Goal: Transaction & Acquisition: Purchase product/service

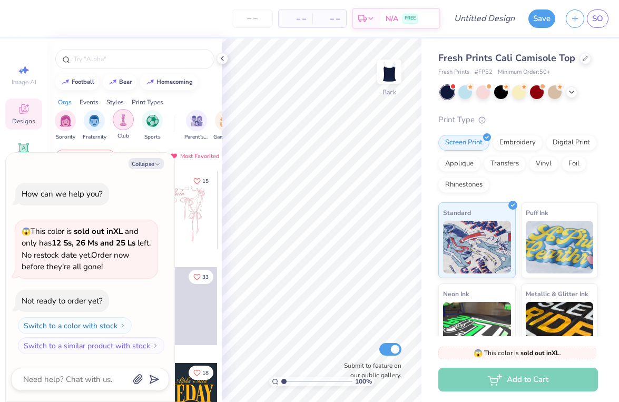
click at [127, 126] on div "filter for Club" at bounding box center [123, 119] width 21 height 21
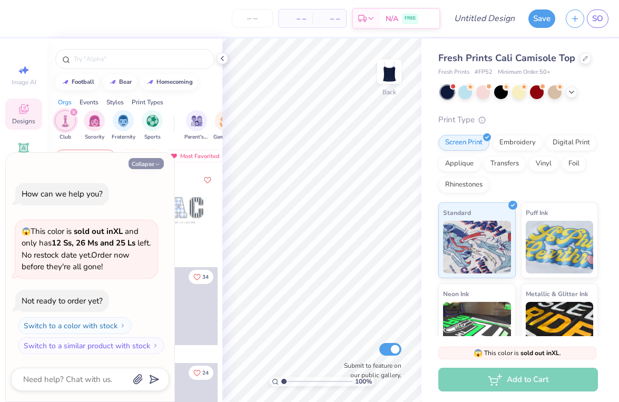
click at [143, 166] on button "Collapse" at bounding box center [146, 163] width 35 height 11
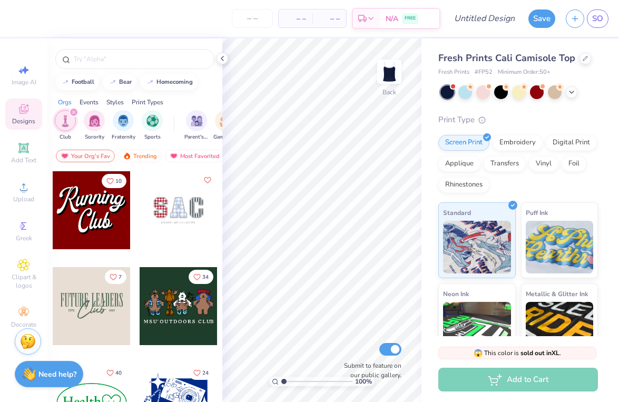
type textarea "x"
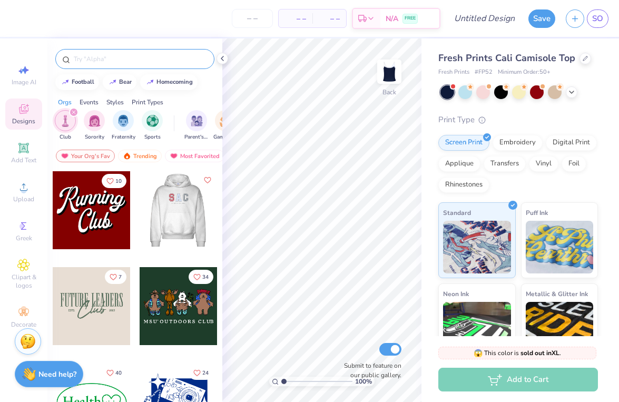
click at [126, 61] on input "text" at bounding box center [140, 59] width 135 height 11
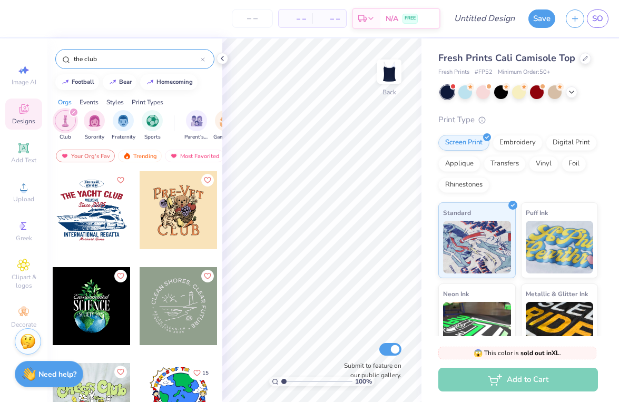
click at [80, 57] on input "the club" at bounding box center [137, 59] width 128 height 11
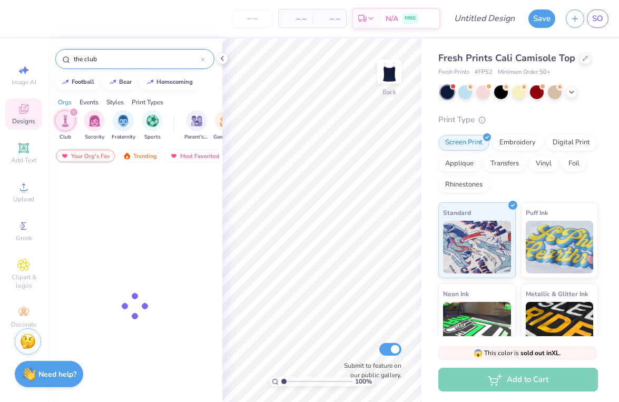
click at [80, 57] on input "the club" at bounding box center [137, 59] width 128 height 11
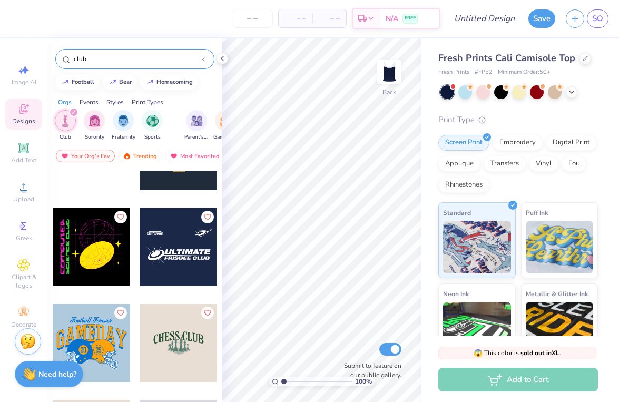
scroll to position [170, 0]
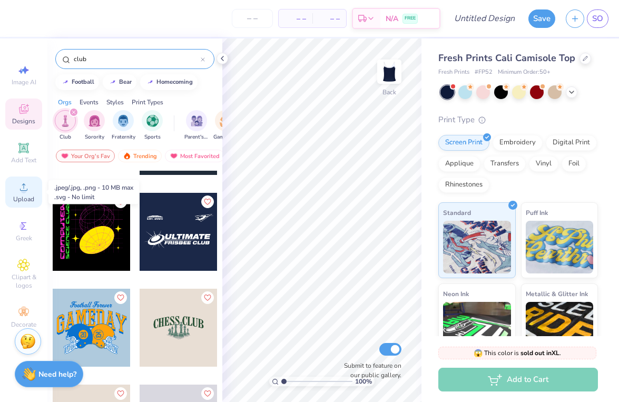
type input "club"
click at [24, 192] on circle at bounding box center [24, 191] width 6 height 6
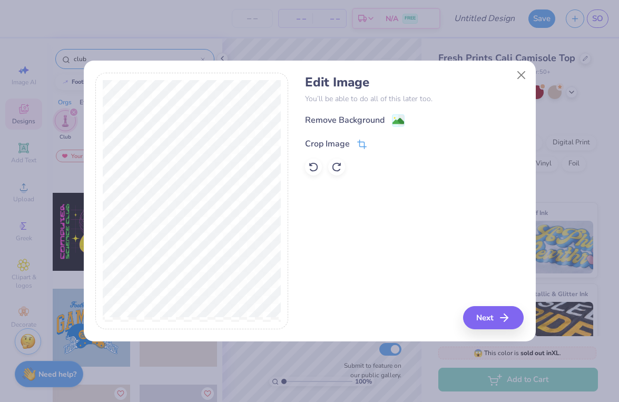
click at [365, 147] on icon at bounding box center [361, 144] width 9 height 9
click at [494, 319] on div "Edit Image You’ll be able to do all of this later too. Remove Background Crop I…" at bounding box center [414, 201] width 219 height 257
click at [381, 139] on button at bounding box center [379, 142] width 11 height 11
click at [481, 314] on button "Next" at bounding box center [495, 317] width 61 height 23
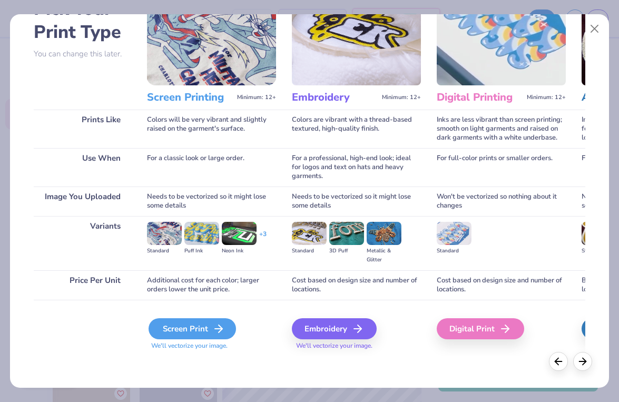
scroll to position [71, 0]
click at [173, 327] on div "Screen Print" at bounding box center [193, 328] width 88 height 21
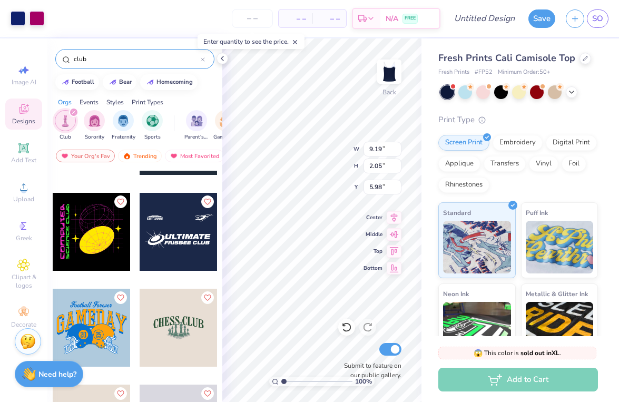
type input "2.98"
click at [551, 93] on div at bounding box center [555, 91] width 14 height 14
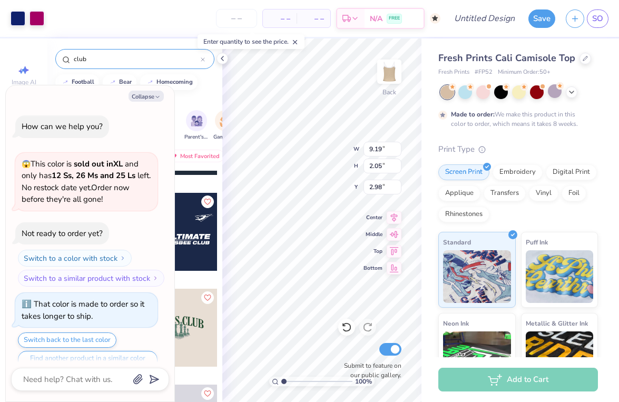
scroll to position [18, 0]
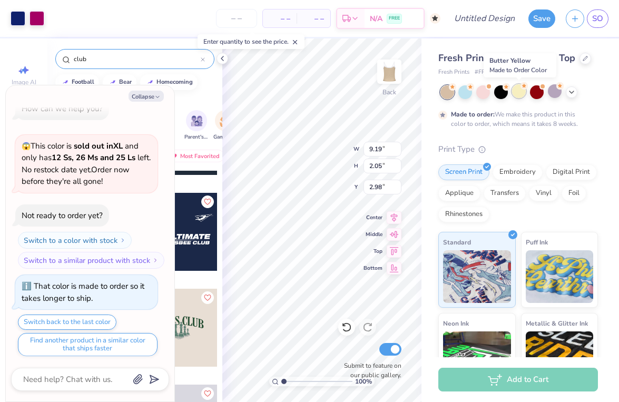
click at [520, 96] on div at bounding box center [519, 91] width 14 height 14
click at [488, 91] on div at bounding box center [484, 91] width 14 height 14
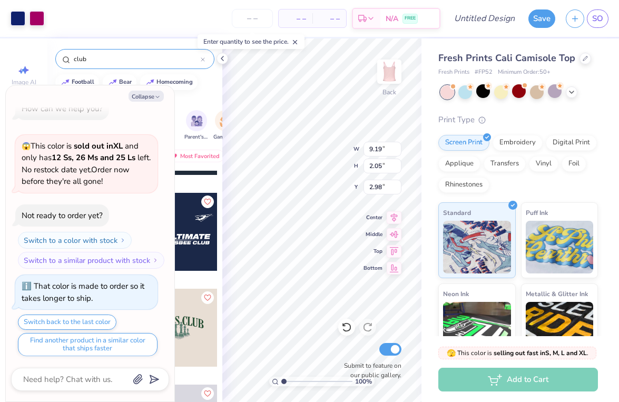
scroll to position [206, 0]
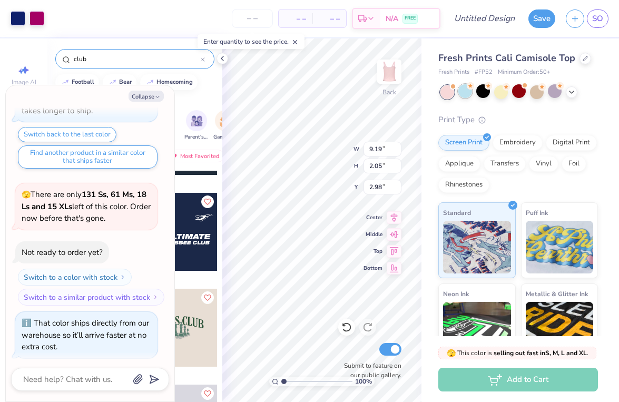
click at [469, 91] on div at bounding box center [466, 91] width 14 height 14
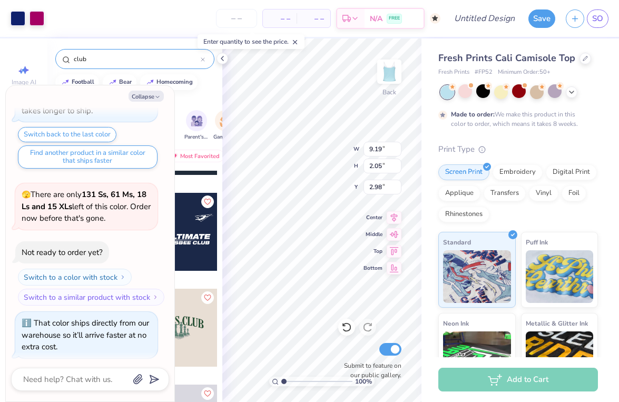
scroll to position [293, 0]
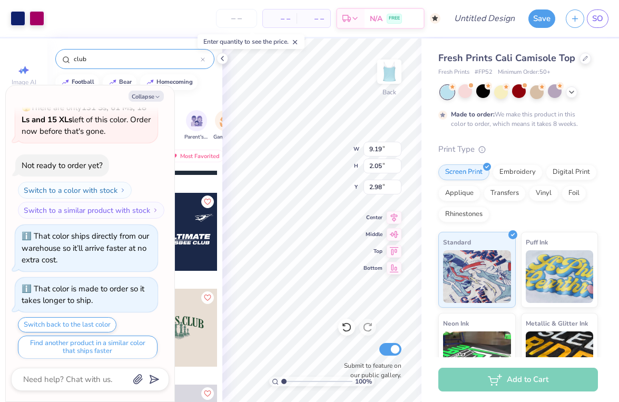
click at [453, 92] on div at bounding box center [448, 92] width 14 height 14
click at [569, 92] on icon at bounding box center [572, 91] width 8 height 8
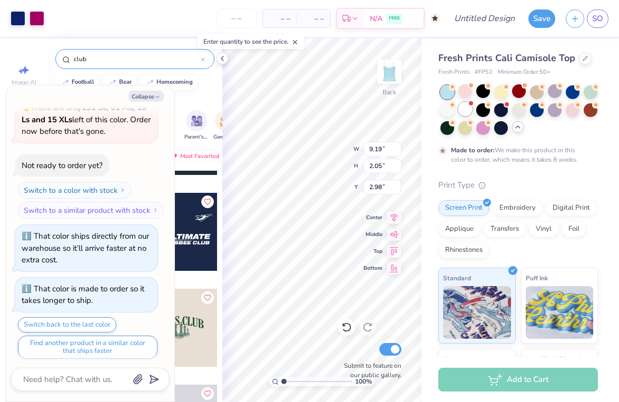
click at [472, 109] on div at bounding box center [466, 109] width 14 height 14
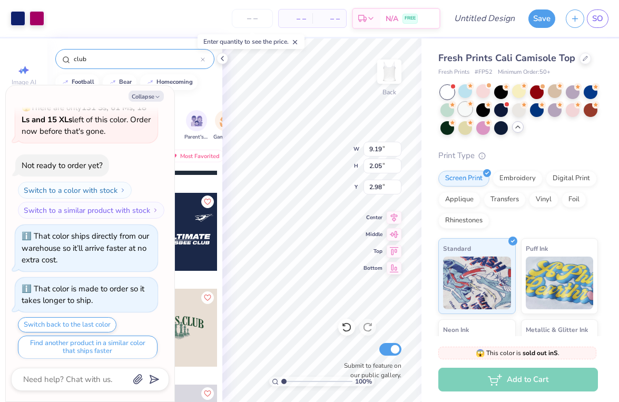
scroll to position [503, 0]
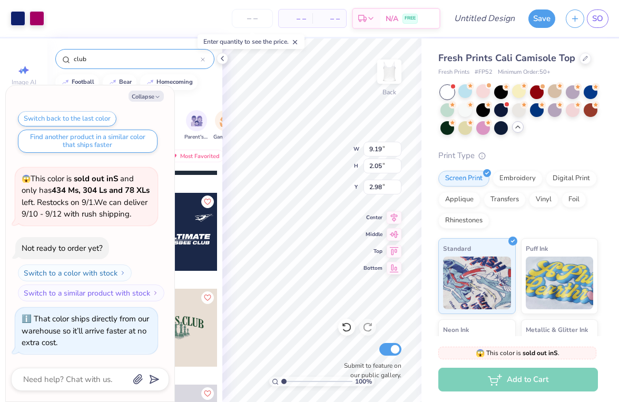
click at [457, 109] on div at bounding box center [520, 110] width 158 height 50
click at [530, 111] on div at bounding box center [537, 109] width 14 height 14
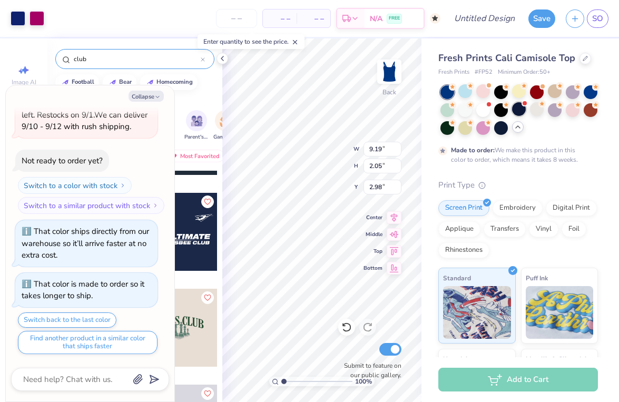
click at [524, 112] on div at bounding box center [519, 109] width 14 height 14
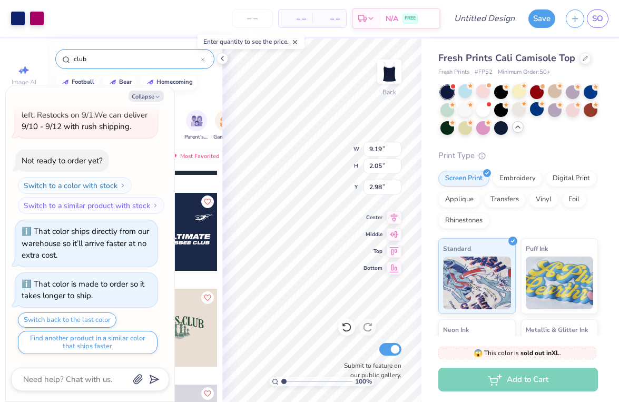
scroll to position [790, 0]
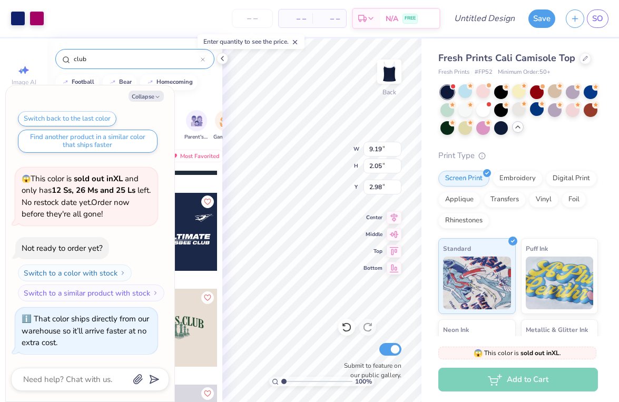
click at [517, 128] on icon at bounding box center [518, 127] width 8 height 8
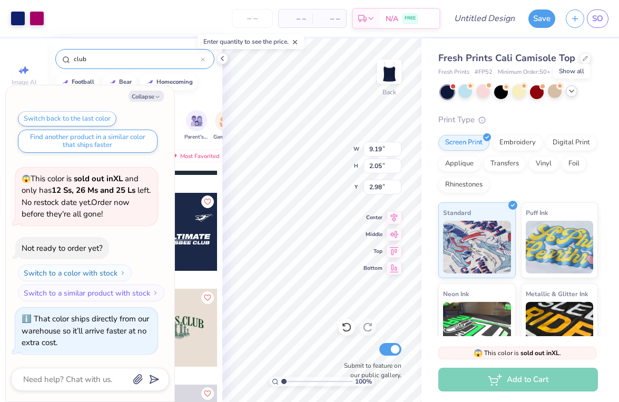
click at [573, 91] on icon at bounding box center [572, 91] width 8 height 8
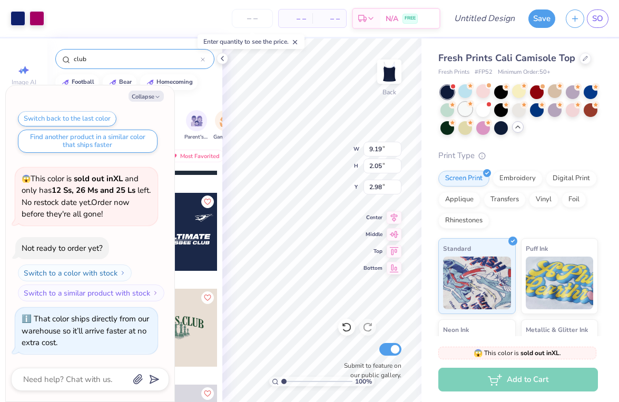
click at [468, 111] on div at bounding box center [466, 109] width 14 height 14
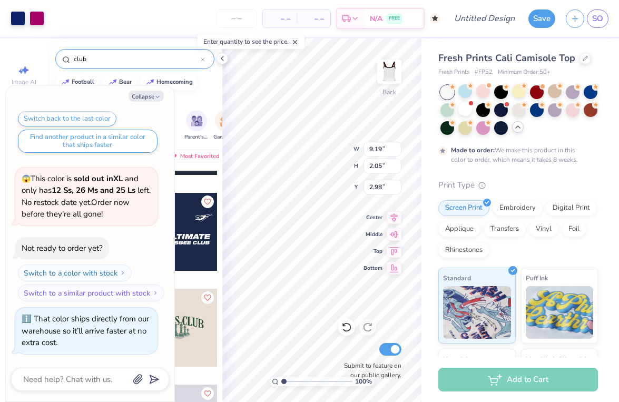
scroll to position [877, 0]
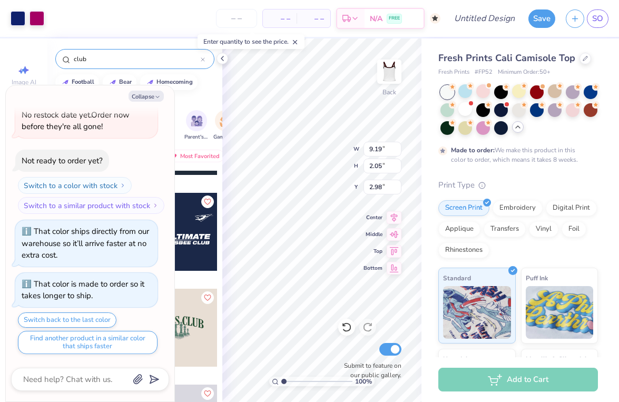
click at [606, 169] on div "Fresh Prints Cali Camisole Top Fresh Prints # FP52 Minimum Order: 50 + Made to …" at bounding box center [521, 272] width 198 height 468
click at [537, 109] on div at bounding box center [537, 109] width 14 height 14
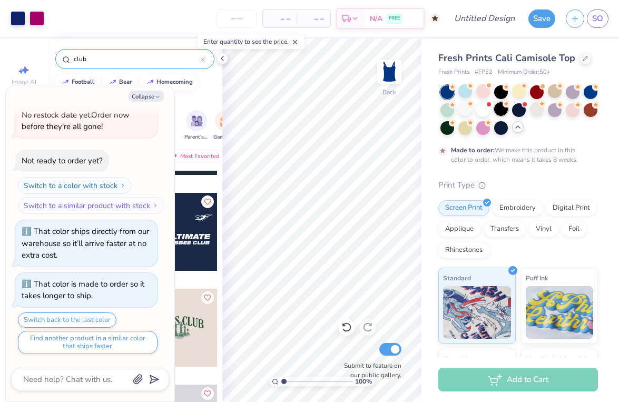
click at [506, 109] on div at bounding box center [502, 109] width 14 height 14
click at [594, 94] on div at bounding box center [591, 91] width 14 height 14
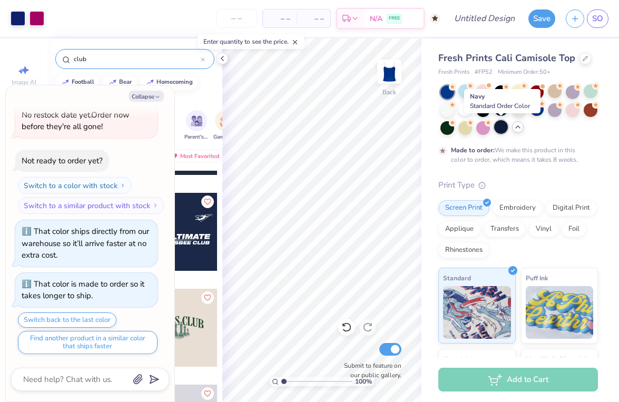
click at [498, 126] on div at bounding box center [502, 127] width 14 height 14
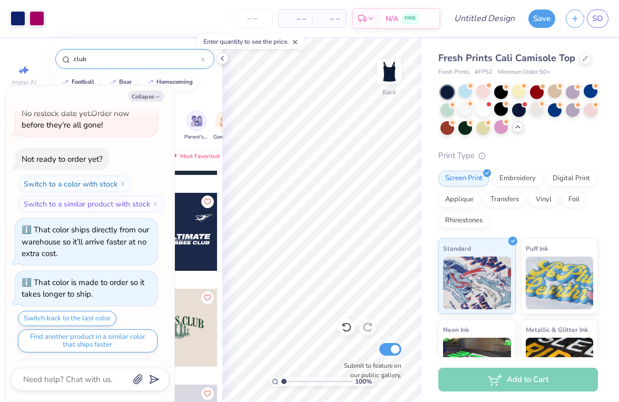
scroll to position [928, 0]
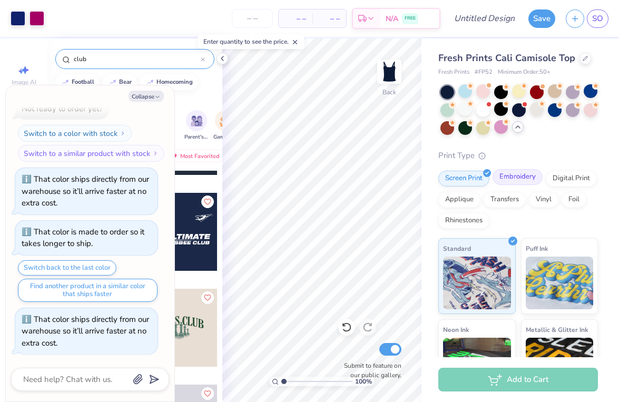
click at [512, 183] on div "Embroidery" at bounding box center [518, 177] width 50 height 16
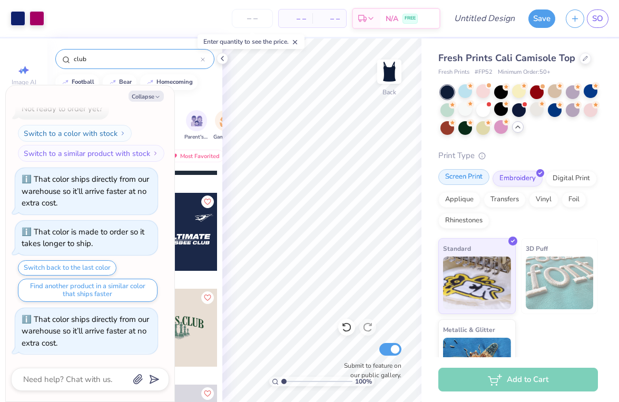
click at [475, 180] on div "Screen Print" at bounding box center [464, 177] width 51 height 16
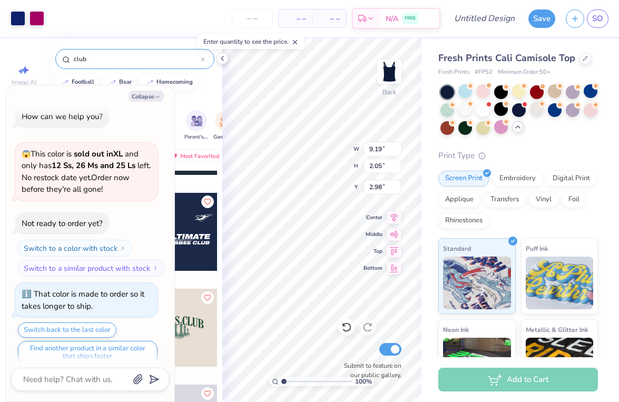
scroll to position [0, 0]
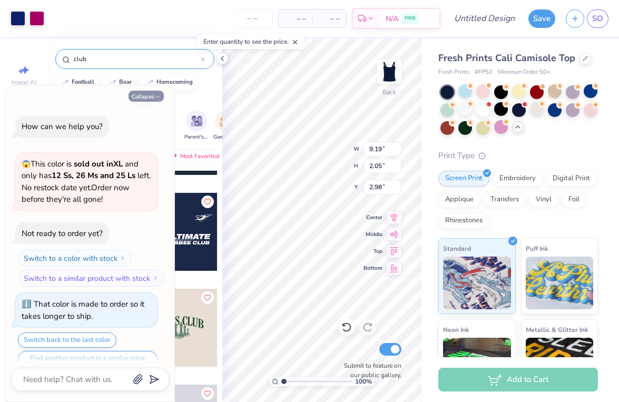
click at [154, 94] on icon "button" at bounding box center [157, 97] width 6 height 6
type textarea "x"
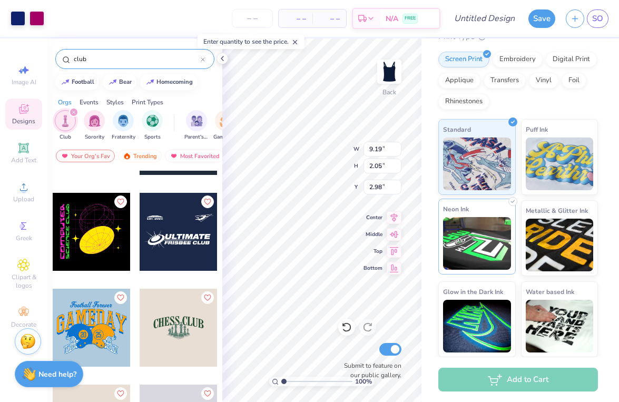
scroll to position [119, 0]
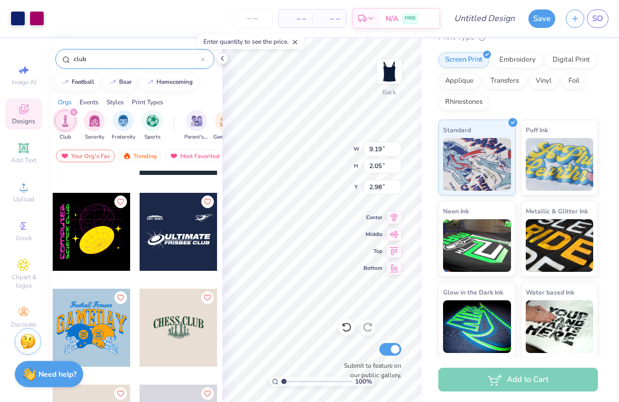
click at [177, 240] on div at bounding box center [179, 232] width 78 height 78
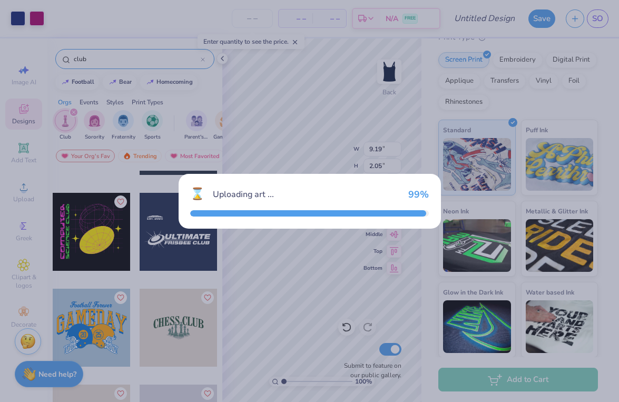
type input "8.12"
type input "4.13"
type input "4.93"
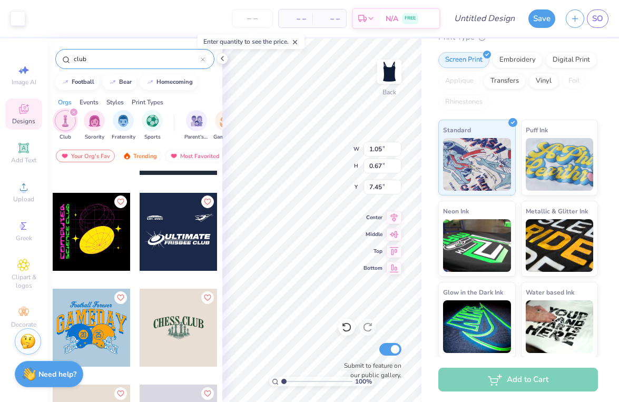
type input "7.40"
type input "8.73"
click at [372, 227] on div "100 % Back W 2.08 2.08 " H 0.64 0.64 " Y 5.02 5.02 " Center Middle Top Bottom S…" at bounding box center [321, 220] width 199 height 364
type input "11.89"
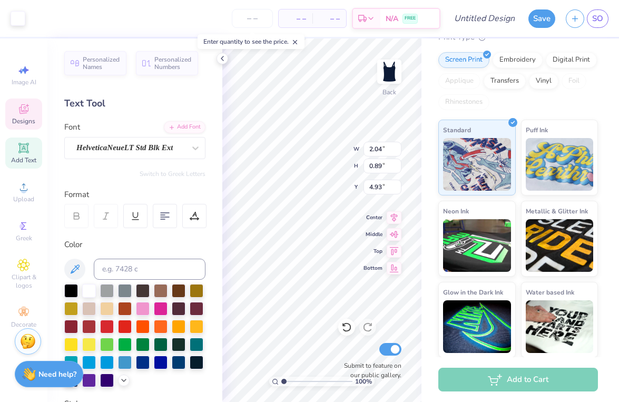
type input "4.87"
click at [93, 296] on div at bounding box center [89, 290] width 14 height 14
click at [108, 306] on div at bounding box center [107, 308] width 14 height 14
click at [95, 306] on div at bounding box center [89, 308] width 14 height 14
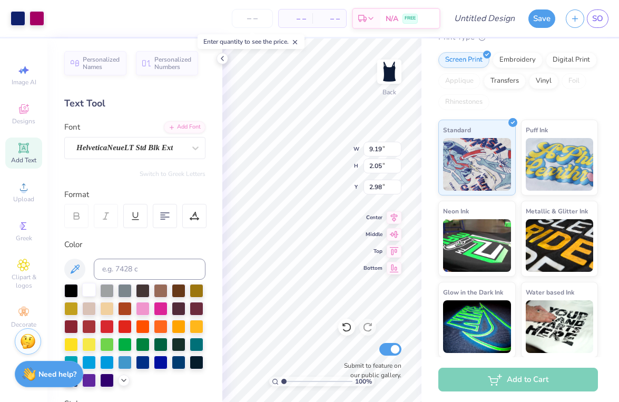
click at [92, 287] on div at bounding box center [89, 290] width 14 height 14
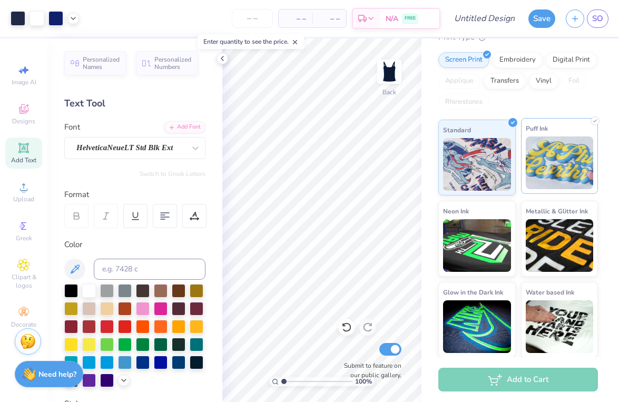
click at [552, 171] on img at bounding box center [560, 163] width 68 height 53
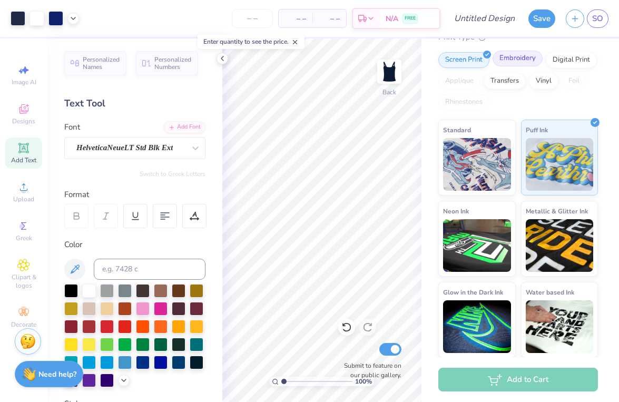
click at [529, 61] on div "Embroidery" at bounding box center [518, 59] width 50 height 16
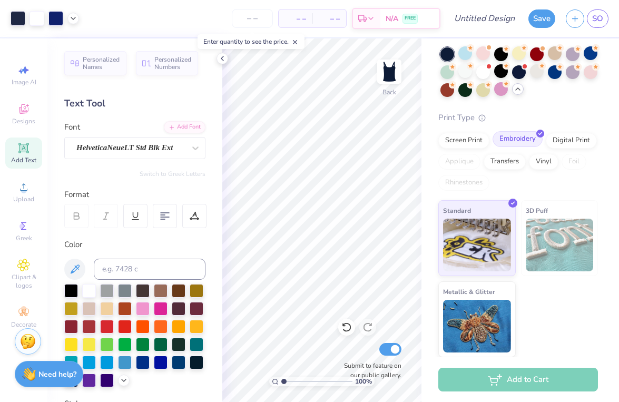
scroll to position [37, 0]
click at [520, 239] on div "Standard 3D Puff Metallic & Glitter" at bounding box center [519, 279] width 160 height 157
click at [532, 239] on img at bounding box center [560, 245] width 68 height 53
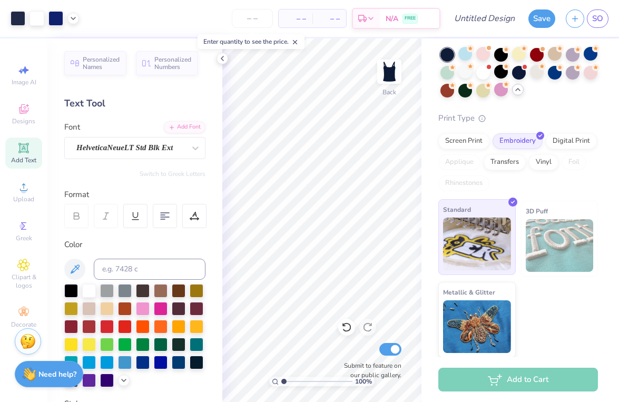
click at [485, 238] on img at bounding box center [477, 244] width 68 height 53
click at [541, 161] on div "Vinyl" at bounding box center [544, 161] width 30 height 16
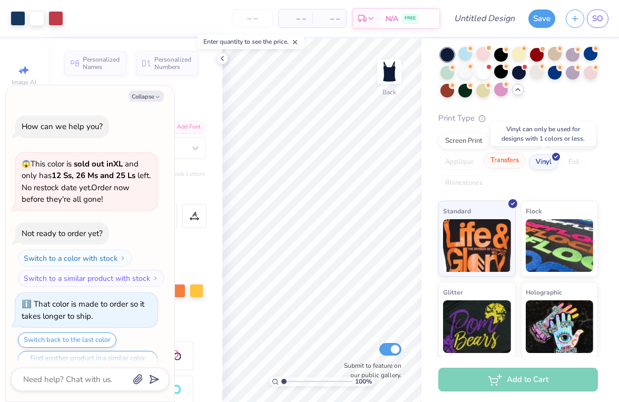
scroll to position [1198, 0]
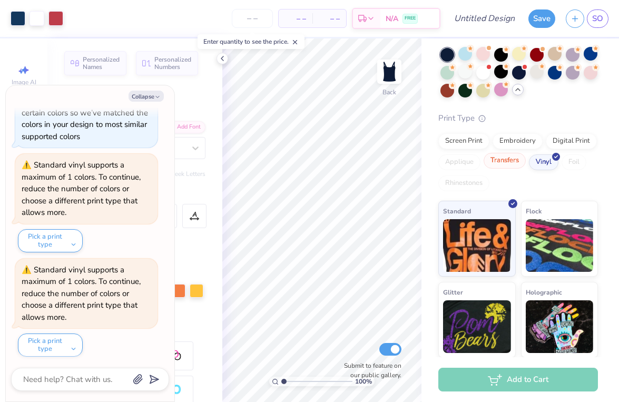
click at [521, 161] on div "Transfers" at bounding box center [505, 161] width 42 height 16
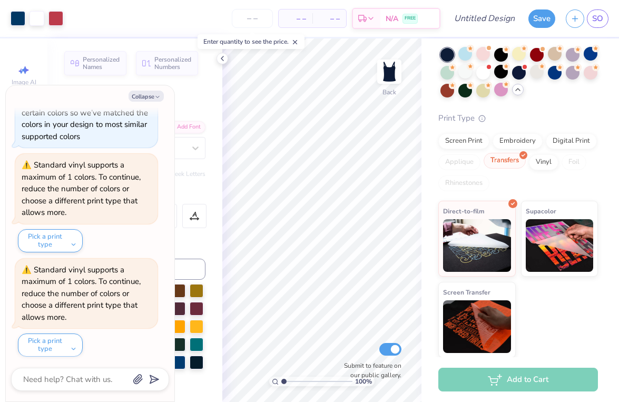
scroll to position [1262, 0]
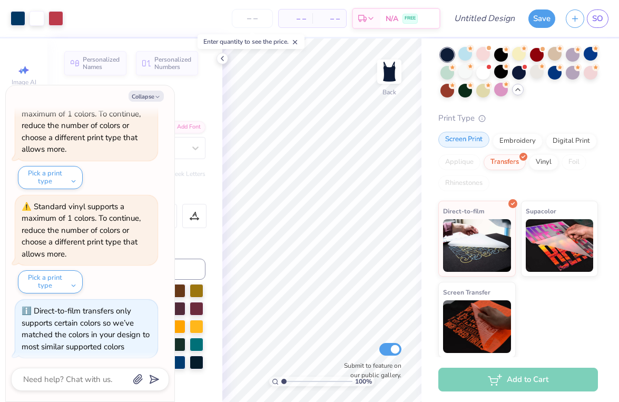
click at [478, 146] on div "Screen Print" at bounding box center [464, 140] width 51 height 16
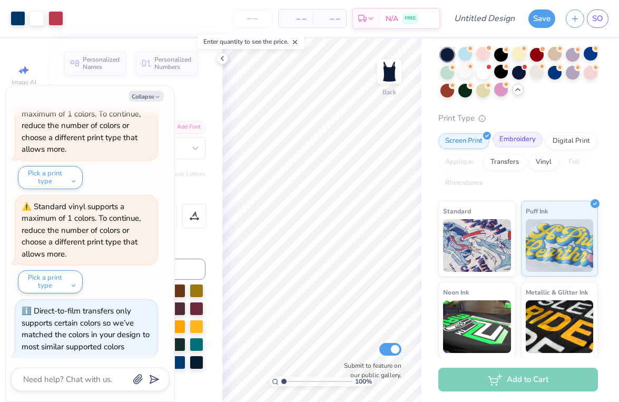
click at [515, 142] on div "Embroidery" at bounding box center [518, 140] width 50 height 16
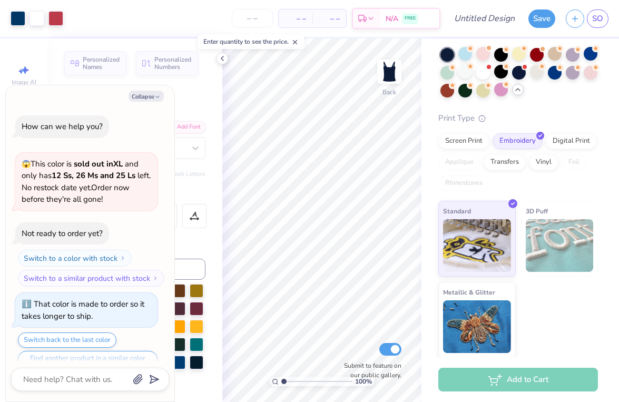
scroll to position [0, 0]
click at [472, 144] on div "Screen Print" at bounding box center [464, 140] width 51 height 16
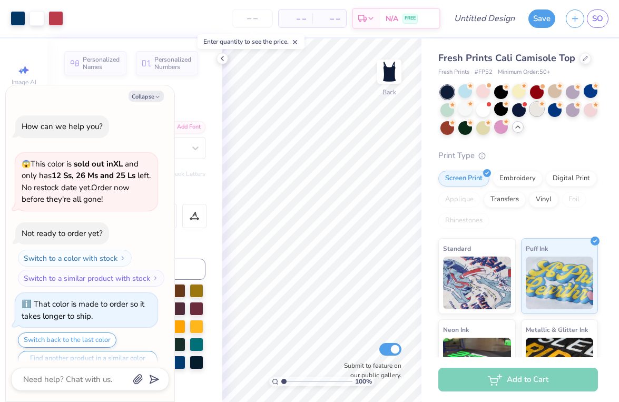
click at [537, 113] on div at bounding box center [537, 109] width 14 height 14
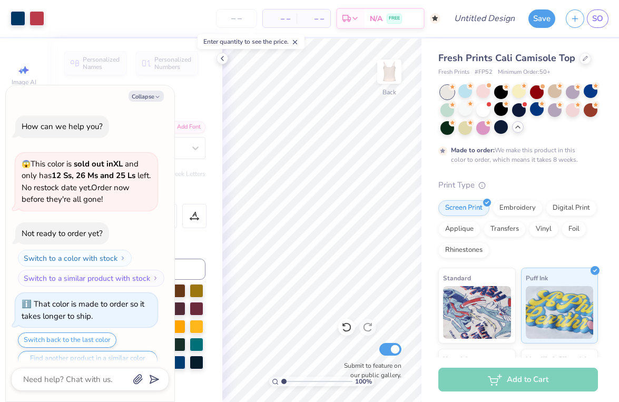
click at [435, 304] on div "Art colors – – Per Item – – Total Est. Delivery N/A FREE Design Title Save SO I…" at bounding box center [309, 201] width 619 height 402
click at [183, 105] on div "Text Tool" at bounding box center [134, 103] width 141 height 14
click at [225, 55] on icon at bounding box center [222, 58] width 8 height 8
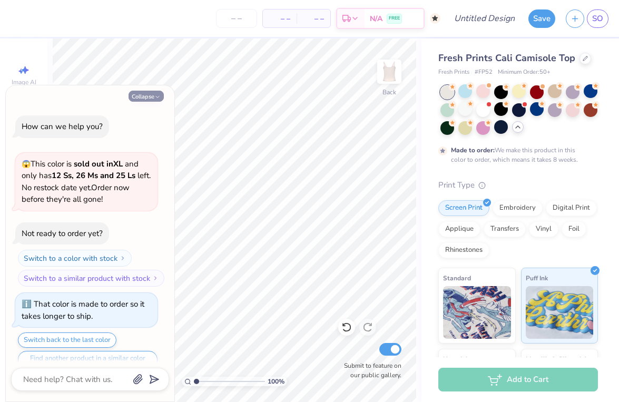
click at [145, 93] on button "Collapse" at bounding box center [146, 96] width 35 height 11
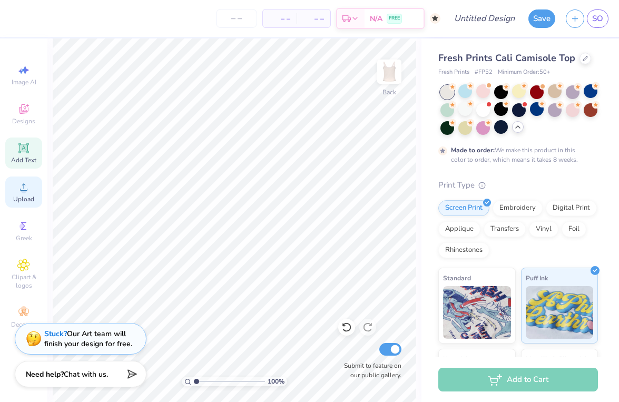
click at [28, 193] on div "Upload" at bounding box center [23, 192] width 37 height 31
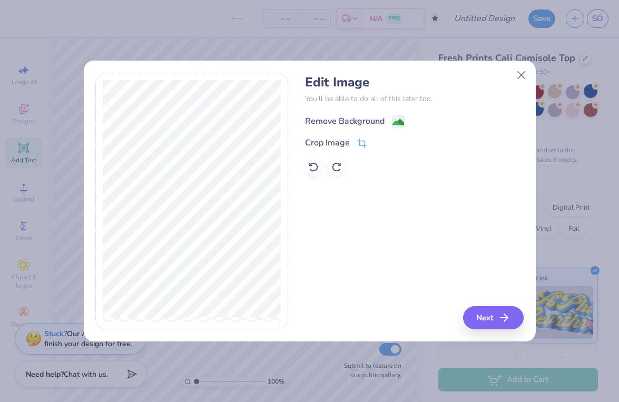
click at [359, 119] on div "Remove Background" at bounding box center [345, 121] width 80 height 13
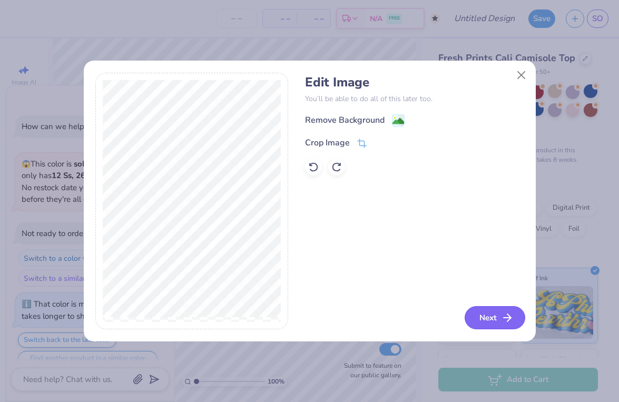
scroll to position [1389, 0]
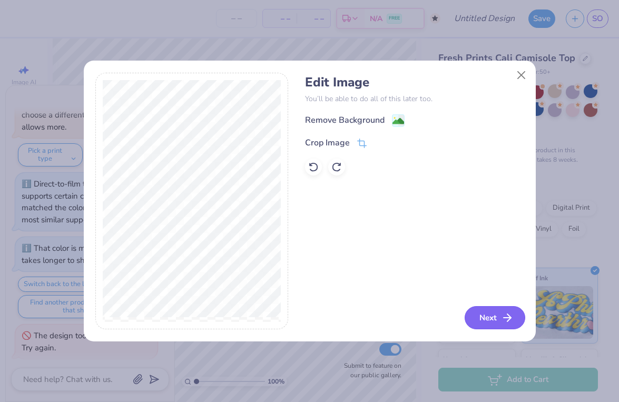
click at [499, 319] on button "Next" at bounding box center [495, 317] width 61 height 23
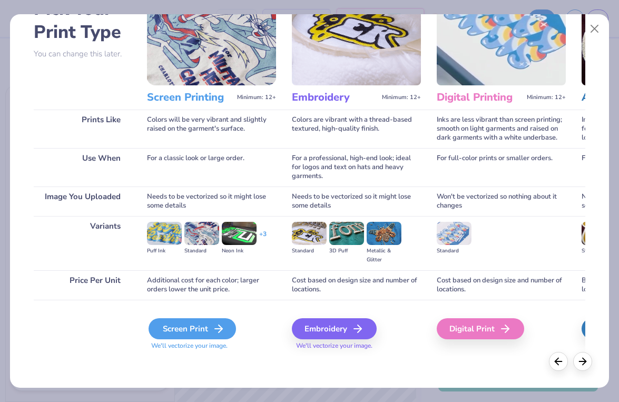
scroll to position [71, 0]
click at [202, 325] on div "Screen Print" at bounding box center [193, 328] width 88 height 21
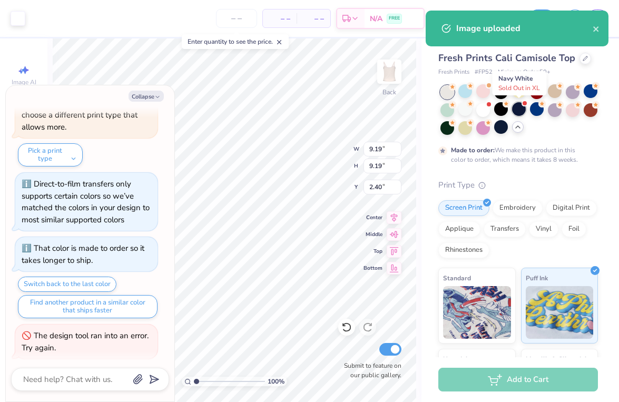
click at [521, 111] on div at bounding box center [519, 109] width 14 height 14
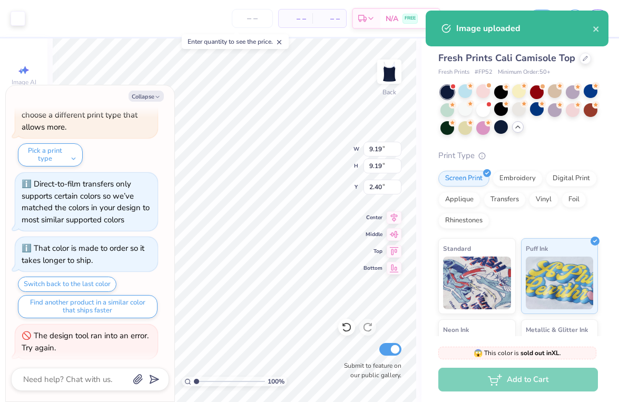
scroll to position [1588, 0]
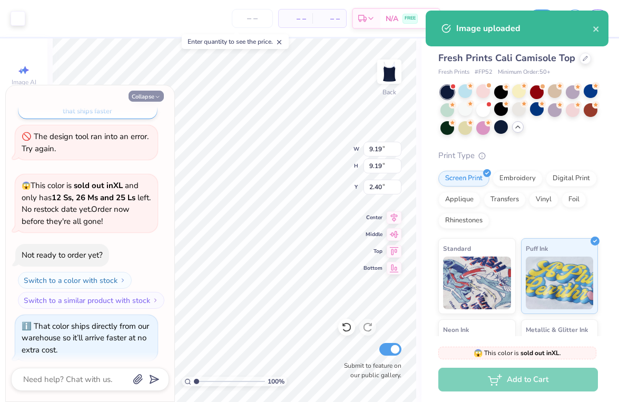
click at [156, 96] on icon "button" at bounding box center [157, 97] width 6 height 6
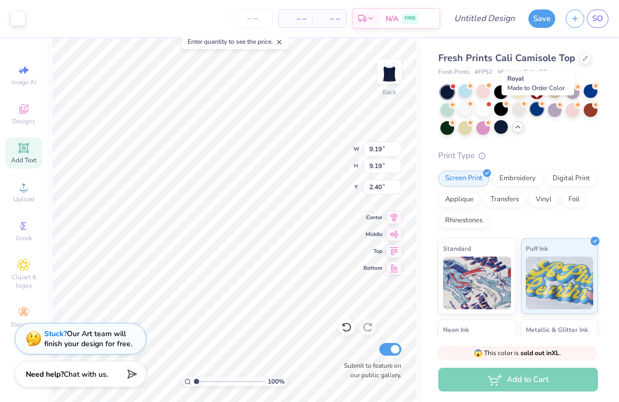
click at [538, 113] on div at bounding box center [537, 109] width 14 height 14
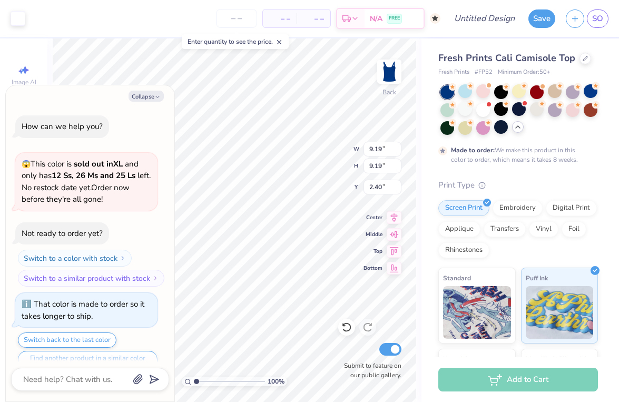
scroll to position [1675, 0]
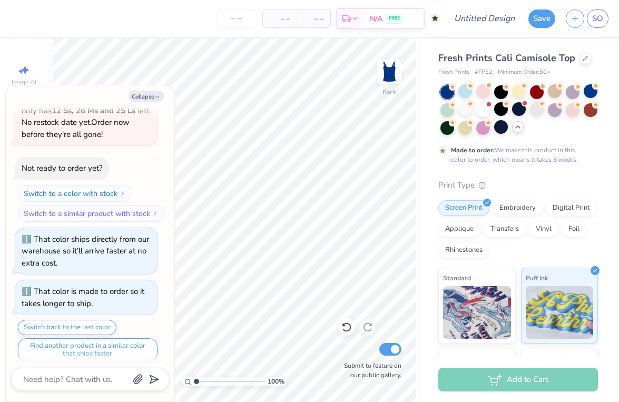
click at [491, 109] on div at bounding box center [520, 110] width 158 height 50
click at [486, 110] on div at bounding box center [484, 109] width 14 height 14
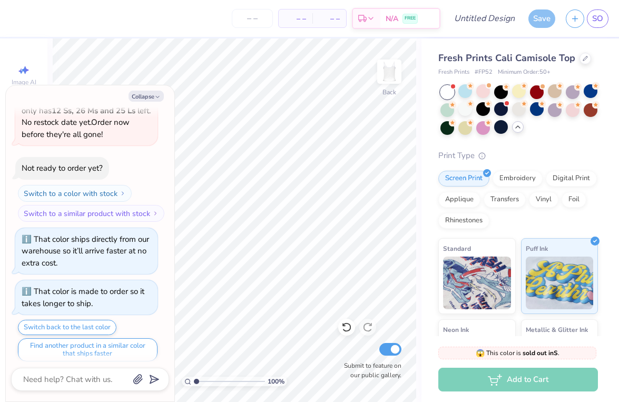
scroll to position [1886, 0]
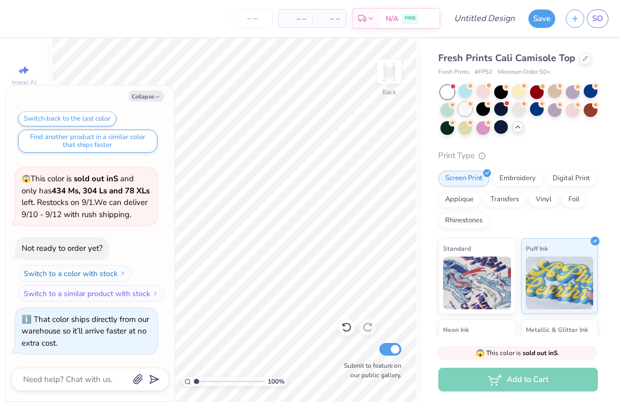
click at [470, 110] on div at bounding box center [466, 109] width 14 height 14
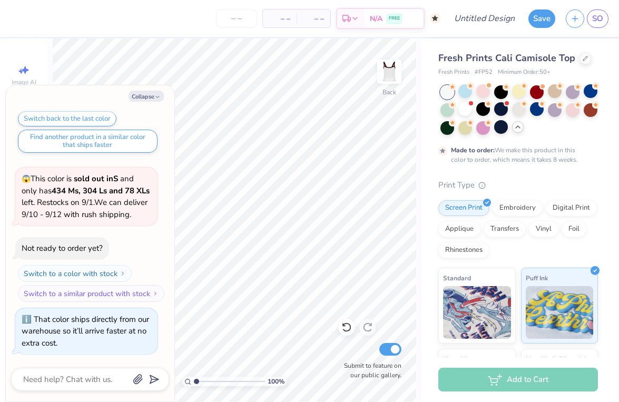
scroll to position [1973, 0]
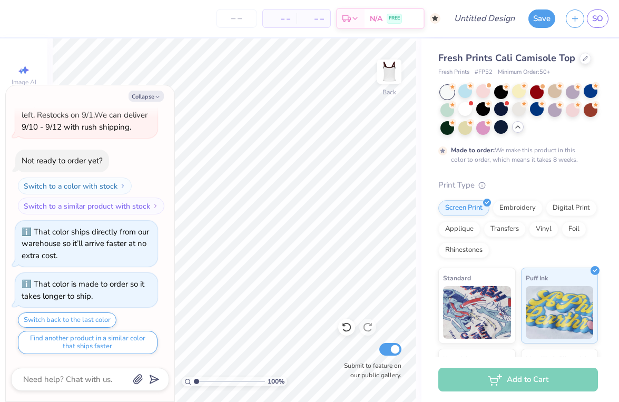
click at [449, 92] on div at bounding box center [448, 92] width 14 height 14
click at [450, 86] on circle at bounding box center [452, 86] width 7 height 7
click at [469, 107] on div at bounding box center [466, 109] width 14 height 14
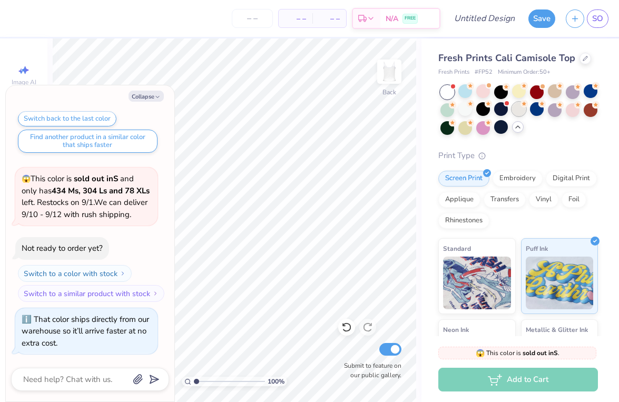
click at [516, 109] on div at bounding box center [519, 109] width 14 height 14
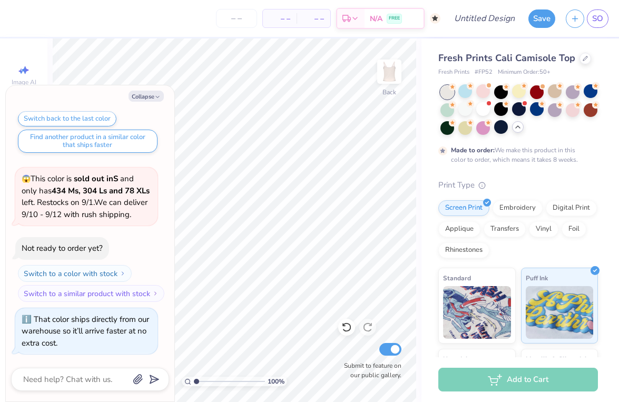
scroll to position [2271, 0]
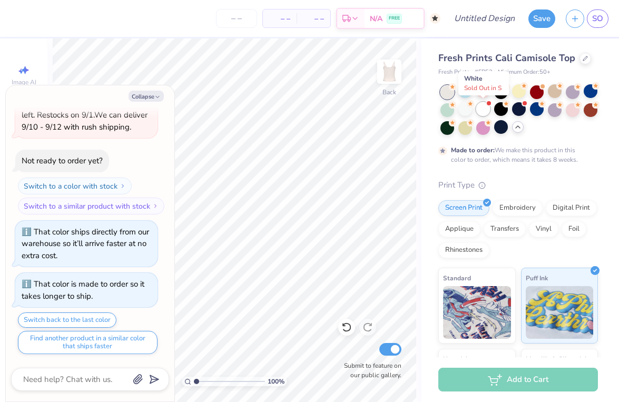
click at [490, 108] on div at bounding box center [484, 109] width 14 height 14
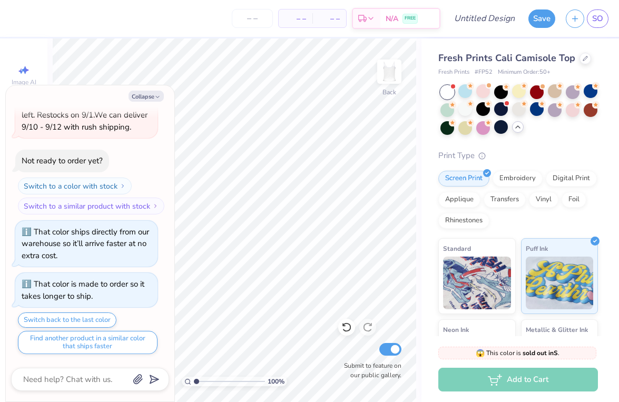
scroll to position [2482, 0]
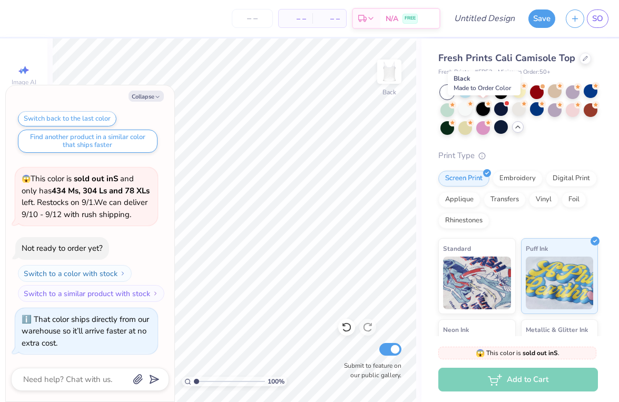
click at [485, 107] on div at bounding box center [484, 109] width 14 height 14
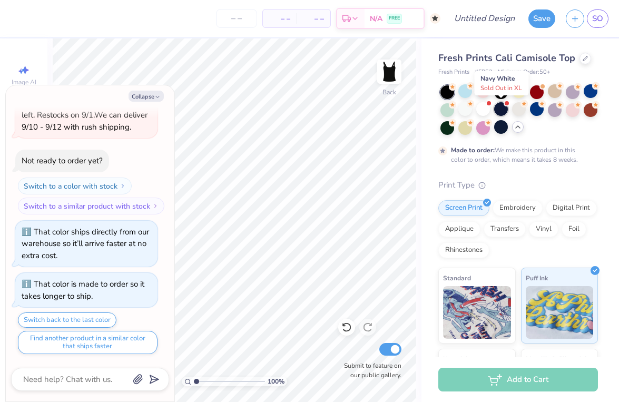
click at [498, 109] on div at bounding box center [502, 109] width 14 height 14
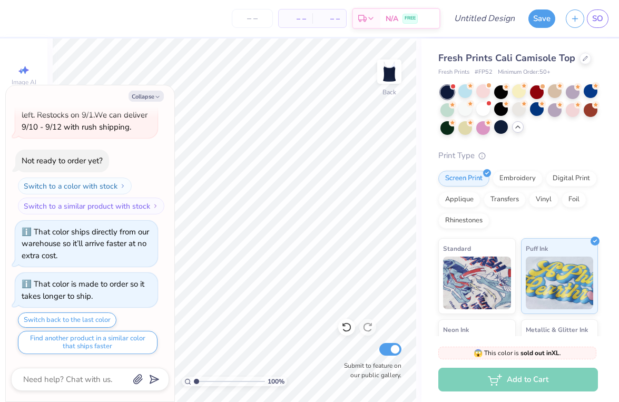
scroll to position [2768, 0]
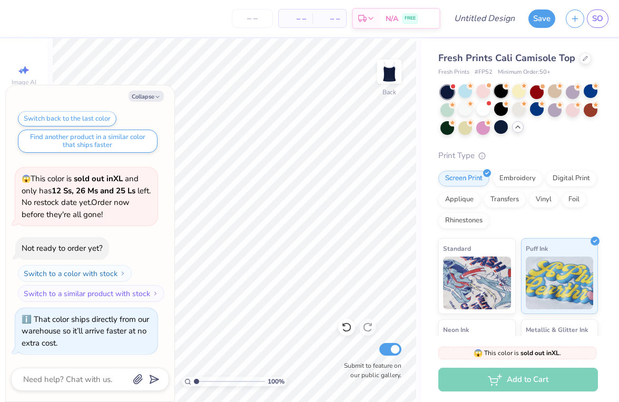
click at [500, 94] on div at bounding box center [502, 91] width 14 height 14
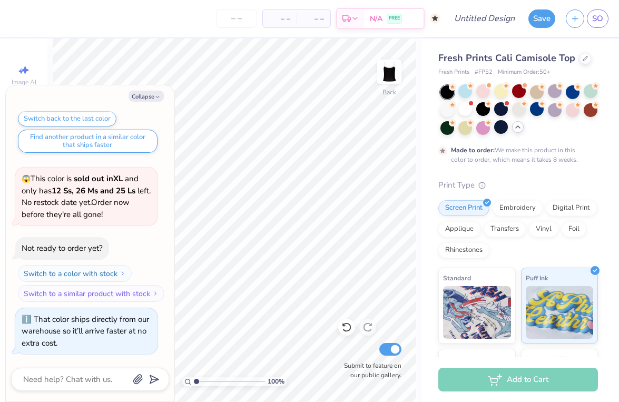
scroll to position [2855, 0]
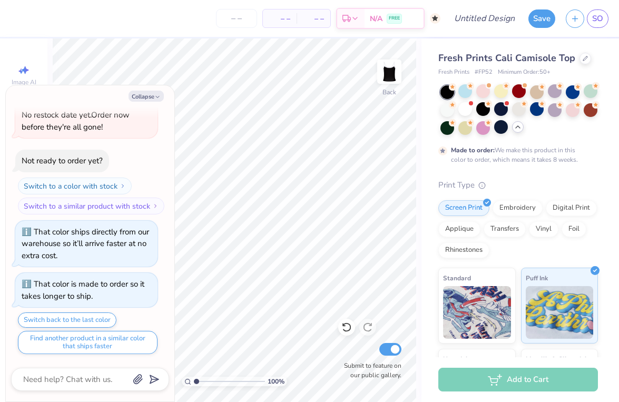
click at [580, 96] on div at bounding box center [520, 110] width 158 height 50
click at [575, 96] on div at bounding box center [573, 91] width 14 height 14
click at [453, 91] on div at bounding box center [448, 92] width 14 height 14
click at [464, 91] on div at bounding box center [466, 91] width 14 height 14
click at [451, 91] on circle at bounding box center [452, 86] width 7 height 7
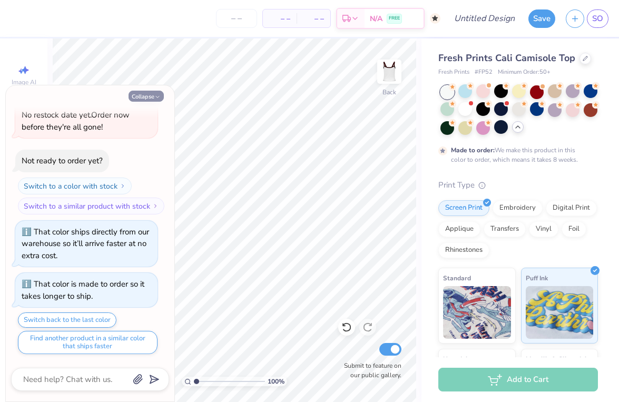
click at [158, 94] on icon "button" at bounding box center [157, 97] width 6 height 6
type textarea "x"
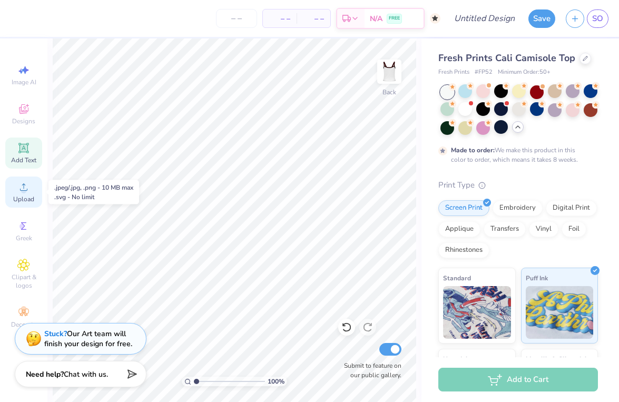
click at [35, 191] on div "Upload" at bounding box center [23, 192] width 37 height 31
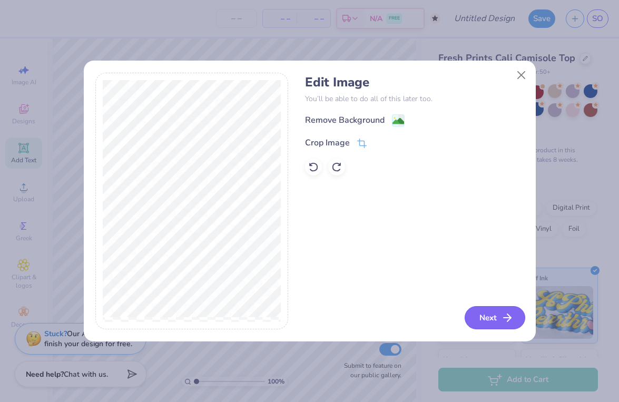
click at [497, 316] on button "Next" at bounding box center [495, 317] width 61 height 23
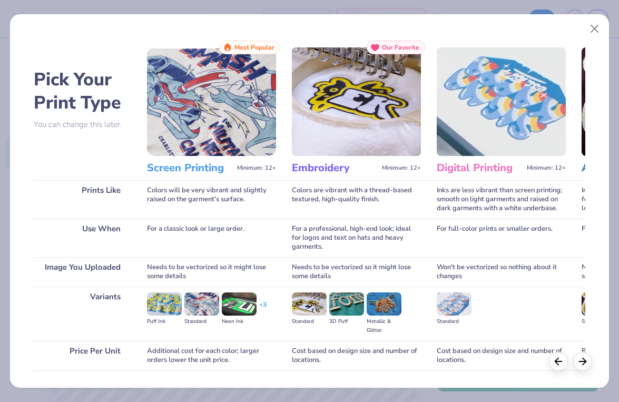
click at [184, 280] on div "Needs to be vectorized so it might lose some details" at bounding box center [211, 272] width 129 height 30
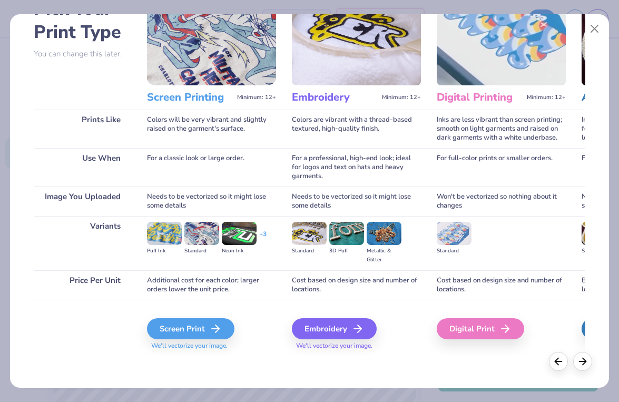
scroll to position [71, 0]
click at [191, 340] on div "Screen Print" at bounding box center [193, 328] width 88 height 21
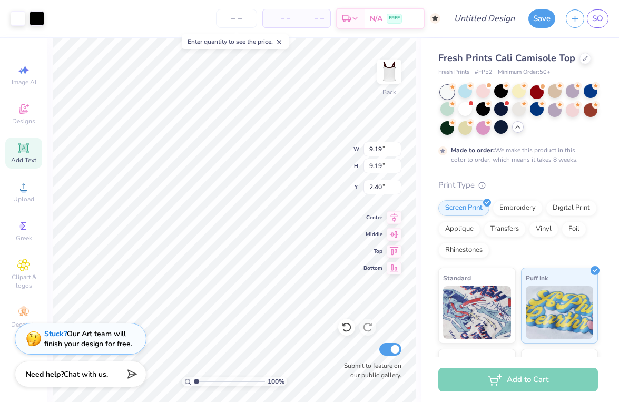
type input "3.97"
type input "2.41"
type input "2.53"
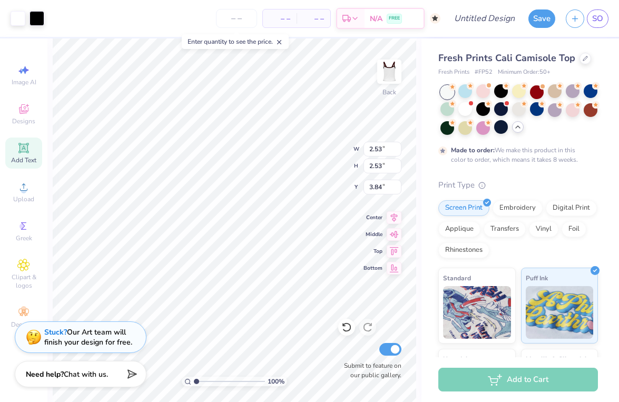
type input "0.85"
click at [24, 67] on icon at bounding box center [23, 70] width 13 height 13
select select "4"
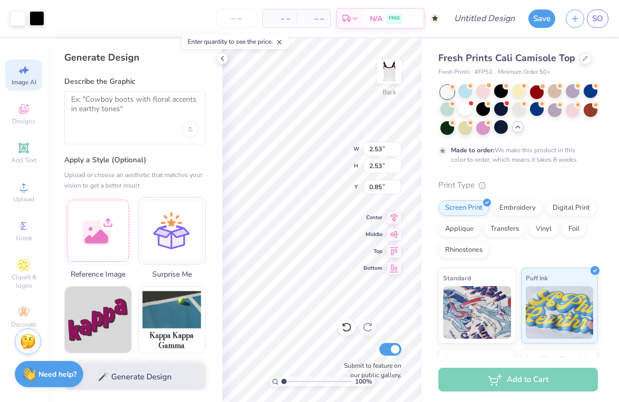
click at [589, 56] on div "Fresh Prints Cali Camisole Top" at bounding box center [519, 58] width 160 height 14
click at [586, 56] on div at bounding box center [586, 58] width 12 height 12
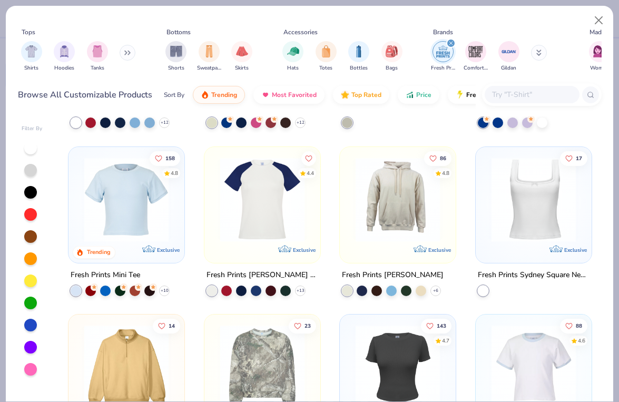
scroll to position [784, 0]
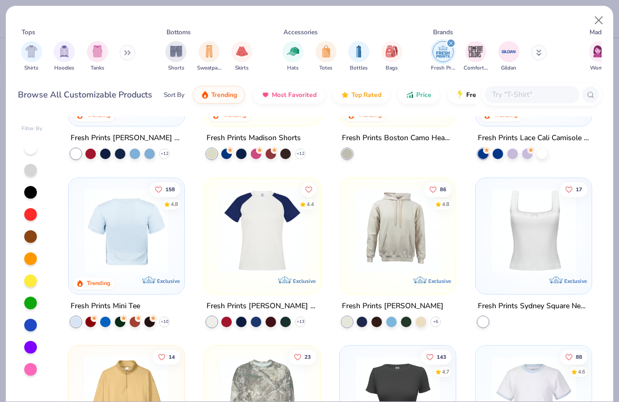
click at [149, 241] on img at bounding box center [126, 230] width 95 height 84
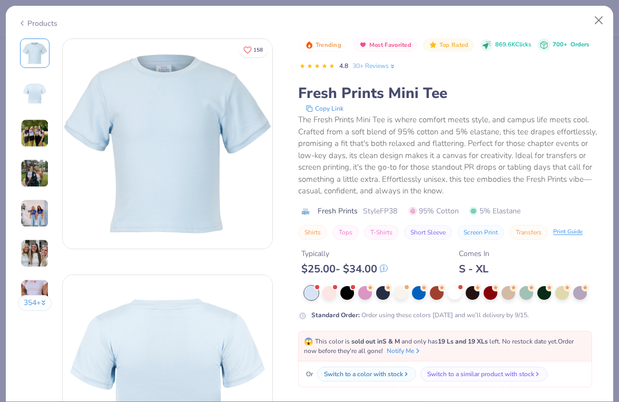
click at [41, 128] on img at bounding box center [35, 133] width 28 height 28
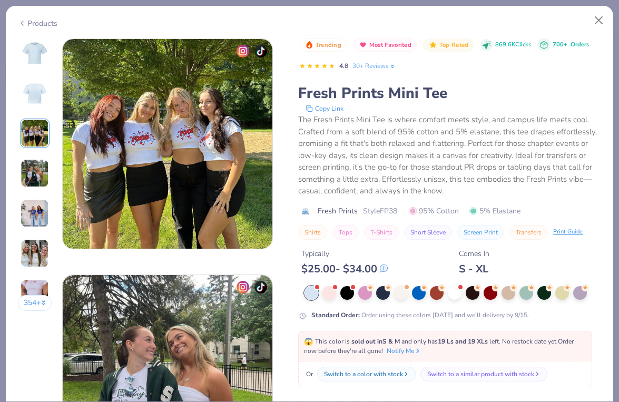
scroll to position [472, 0]
click at [40, 159] on img at bounding box center [35, 173] width 28 height 28
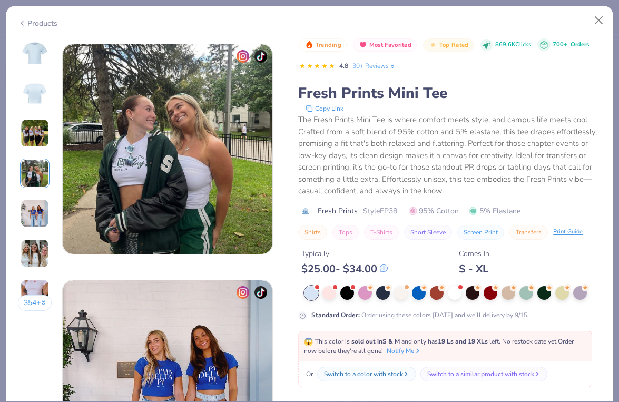
scroll to position [709, 0]
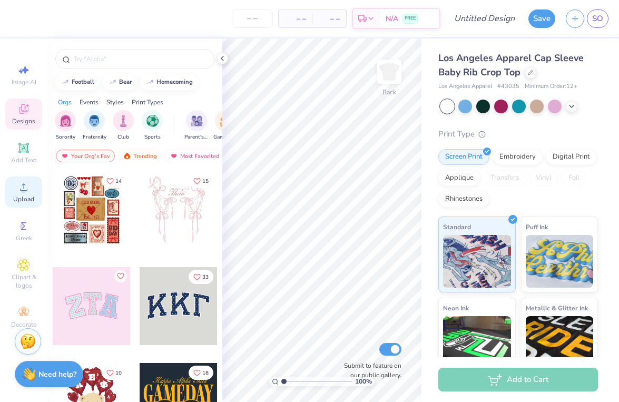
click at [28, 190] on icon at bounding box center [23, 187] width 13 height 13
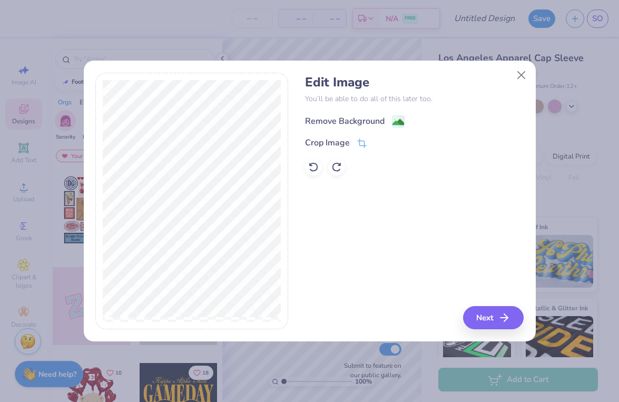
click at [348, 123] on div "Remove Background" at bounding box center [345, 121] width 80 height 13
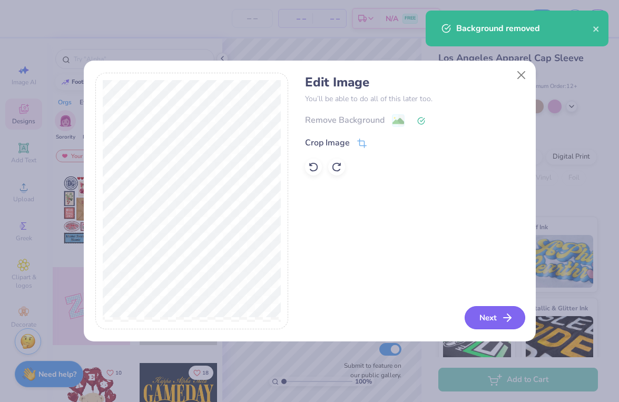
click at [492, 318] on button "Next" at bounding box center [495, 317] width 61 height 23
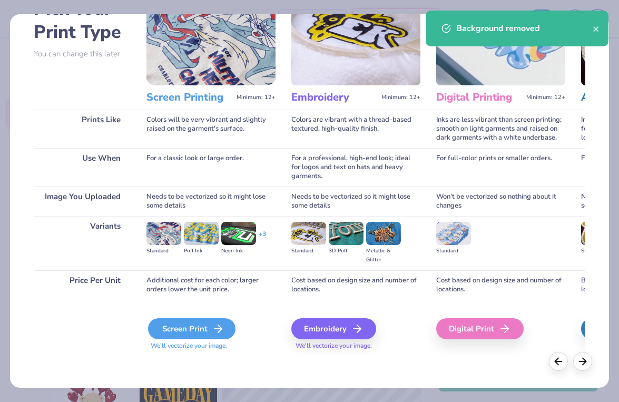
scroll to position [71, 0]
click at [209, 330] on div "Screen Print" at bounding box center [192, 328] width 88 height 21
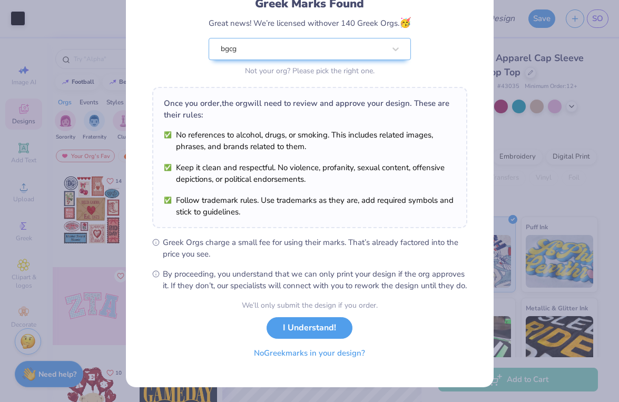
scroll to position [91, 0]
click at [352, 355] on button "No Greek marks in your design?" at bounding box center [309, 354] width 129 height 22
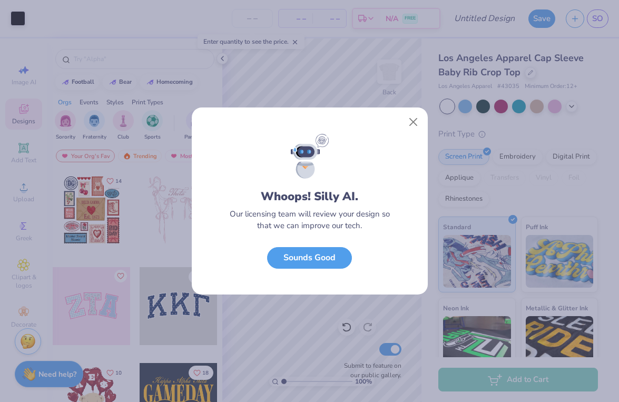
scroll to position [0, 0]
click at [413, 119] on button "Close" at bounding box center [413, 122] width 20 height 20
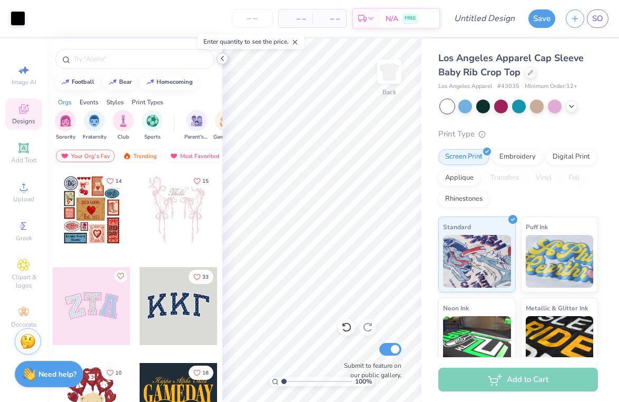
click at [225, 59] on icon at bounding box center [222, 58] width 8 height 8
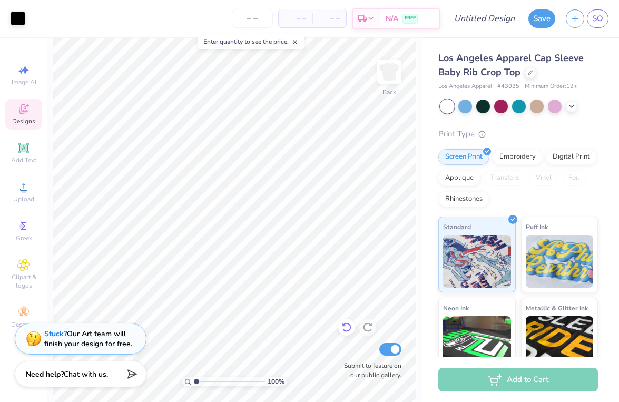
click at [346, 326] on icon at bounding box center [347, 327] width 11 height 11
click at [366, 328] on icon at bounding box center [368, 327] width 11 height 11
click at [400, 78] on img at bounding box center [390, 72] width 42 height 42
click at [392, 85] on img at bounding box center [390, 72] width 42 height 42
